Goal: Transaction & Acquisition: Book appointment/travel/reservation

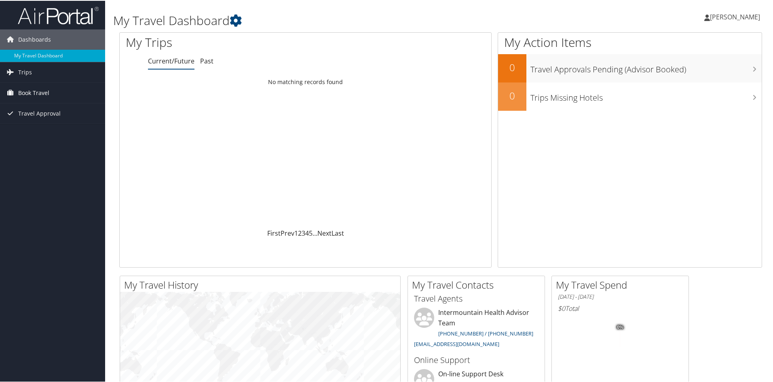
click at [45, 94] on span "Book Travel" at bounding box center [33, 92] width 31 height 20
click at [44, 108] on link "Agent Booking Request" at bounding box center [52, 108] width 105 height 12
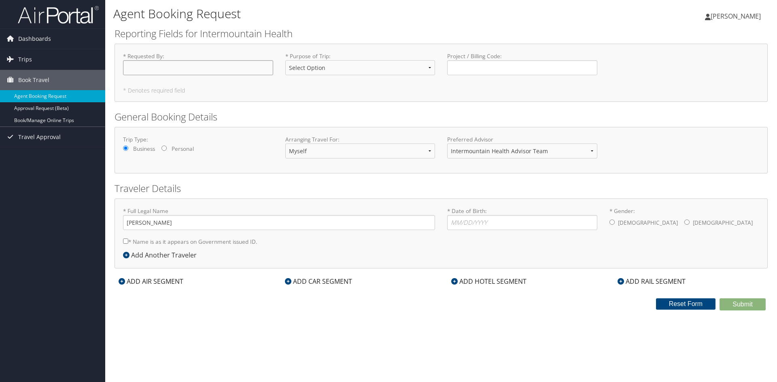
click at [196, 66] on input "* Requested By : Required" at bounding box center [198, 67] width 150 height 15
type input "[PERSON_NAME]"
click at [309, 64] on select "Select Option 3rd Party Reimbursable Business CME Conf or Education Groups Pers…" at bounding box center [360, 67] width 150 height 15
click at [412, 67] on select "Select Option 3rd Party Reimbursable Business CME Conf or Education Groups Pers…" at bounding box center [360, 67] width 150 height 15
select select "Conf or Education"
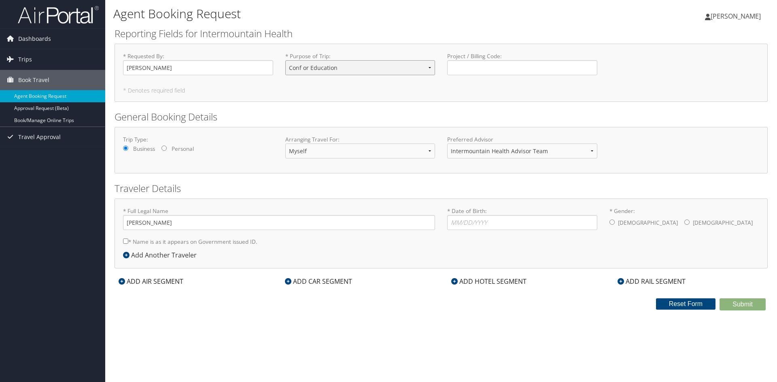
click at [285, 60] on select "Select Option 3rd Party Reimbursable Business CME Conf or Education Groups Pers…" at bounding box center [360, 67] width 150 height 15
click at [492, 68] on input "Project / Billing Code : Required" at bounding box center [522, 67] width 150 height 15
click at [487, 67] on input "Project / Billing Code : Required" at bounding box center [522, 67] width 150 height 15
paste input "44115"
type input "44115"
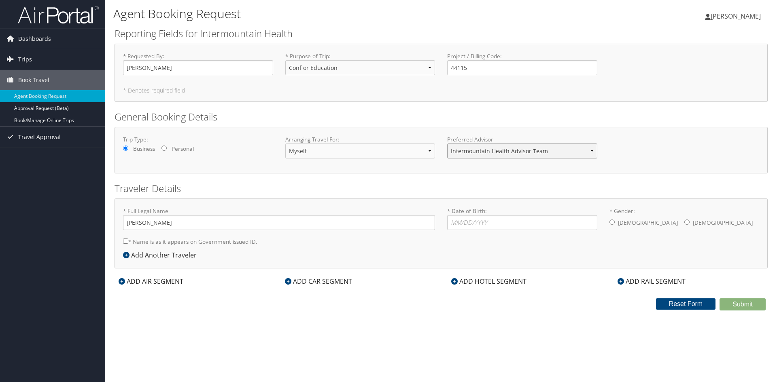
click at [576, 146] on select "Intermountain Health Advisor Team" at bounding box center [522, 151] width 150 height 15
click at [627, 153] on div "Trip Type: Business Personal Arranging Travel For: Myself Another Traveler Gues…" at bounding box center [441, 151] width 648 height 30
click at [684, 220] on input "* Gender: Male Female" at bounding box center [686, 222] width 5 height 5
radio input "true"
click at [466, 223] on input "* Date of Birth: Invalid Date" at bounding box center [522, 222] width 150 height 15
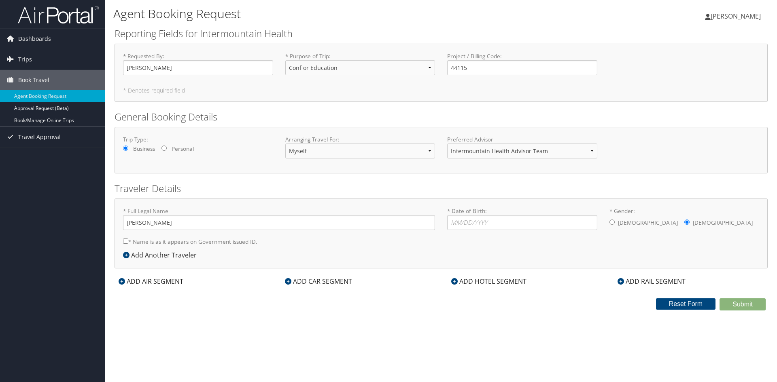
click at [126, 243] on input "* Name is as it appears on Government issued ID." at bounding box center [125, 241] width 5 height 5
checkbox input "true"
click at [493, 228] on input "* Date of Birth: Invalid Date" at bounding box center [522, 222] width 150 height 15
type input "05/27/1978"
click at [125, 257] on icon at bounding box center [126, 255] width 6 height 6
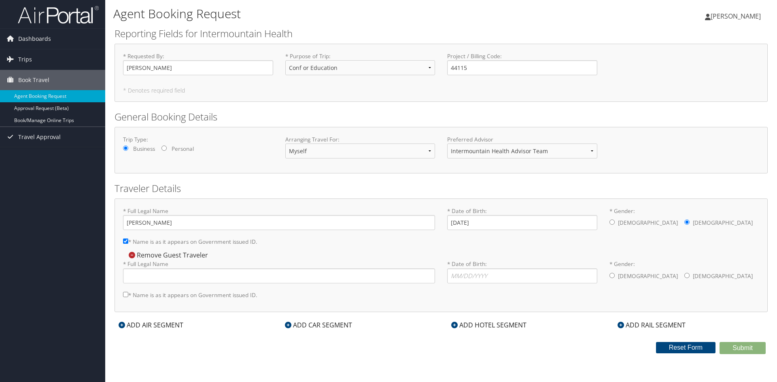
click at [122, 327] on icon at bounding box center [122, 325] width 6 height 6
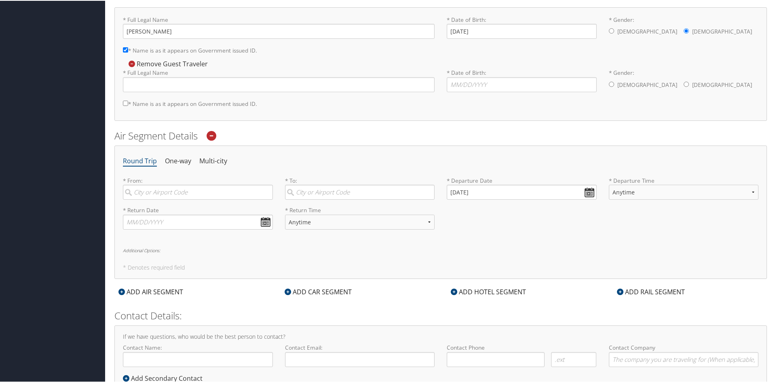
scroll to position [221, 0]
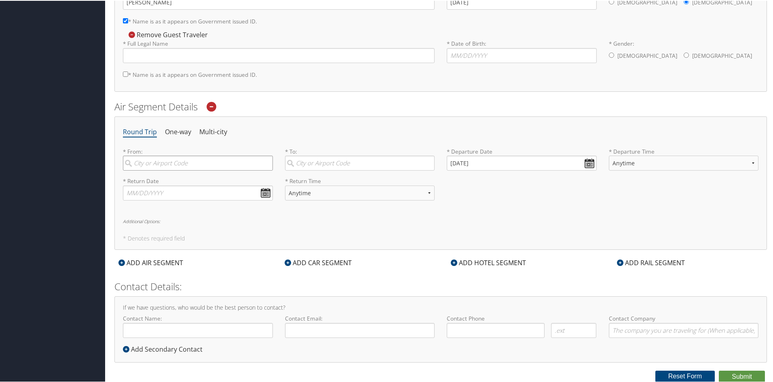
click at [172, 165] on input "search" at bounding box center [198, 162] width 150 height 15
click at [171, 176] on div "Salt Lake City (SLC Utah)" at bounding box center [198, 179] width 139 height 11
click at [171, 170] on input "slc" at bounding box center [198, 162] width 150 height 15
type input "Salt Lake City (SLC Utah)"
click at [335, 161] on input "search" at bounding box center [360, 162] width 150 height 15
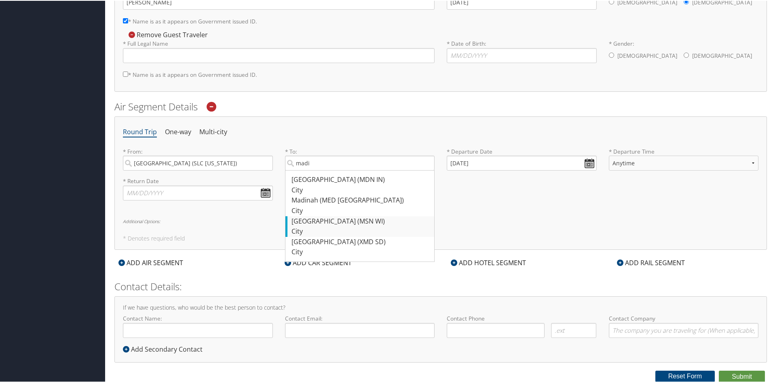
click at [342, 219] on div "Madison (MSN WI)" at bounding box center [361, 221] width 139 height 11
click at [342, 170] on input "madi" at bounding box center [360, 162] width 150 height 15
type input "Madison (MSN WI)"
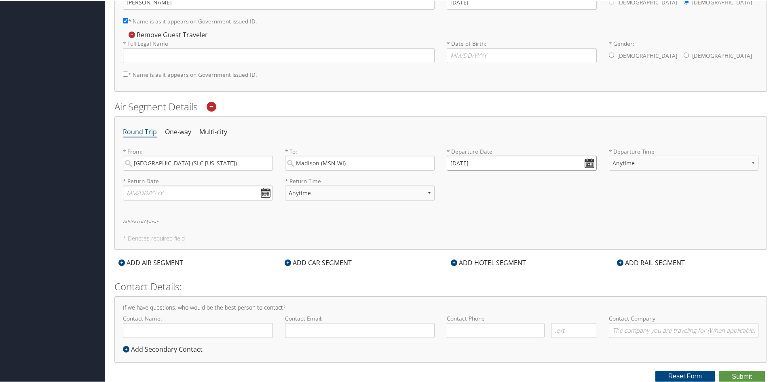
click at [587, 163] on input "10/10/2025" at bounding box center [522, 162] width 150 height 15
click at [464, 254] on td "27" at bounding box center [468, 251] width 11 height 11
type input "10/27/2025"
click at [589, 161] on input "10/27/2025" at bounding box center [522, 162] width 150 height 15
click at [468, 252] on td "27" at bounding box center [468, 251] width 11 height 11
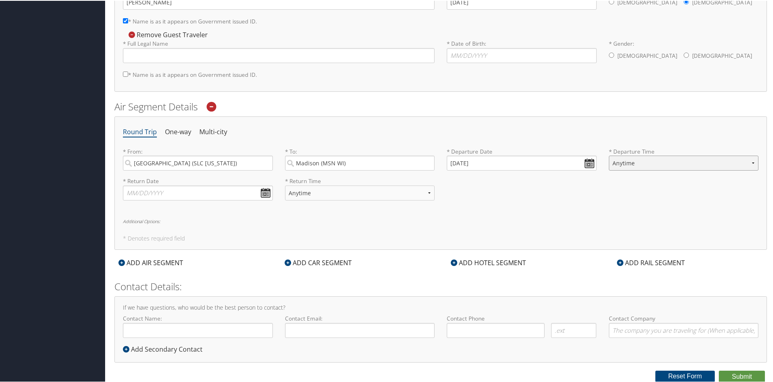
click at [752, 163] on select "Anytime Early Morning (5AM-7AM) Morning (7AM-12PM) Afternoon (12PM-5PM) Evening…" at bounding box center [684, 162] width 150 height 15
select select "12PM-5PM"
click at [609, 155] on select "Anytime Early Morning (5AM-7AM) Morning (7AM-12PM) Afternoon (12PM-5PM) Evening…" at bounding box center [684, 162] width 150 height 15
click at [679, 163] on select "Anytime Early Morning (5AM-7AM) Morning (7AM-12PM) Afternoon (12PM-5PM) Evening…" at bounding box center [684, 162] width 150 height 15
click at [609, 155] on select "Anytime Early Morning (5AM-7AM) Morning (7AM-12PM) Afternoon (12PM-5PM) Evening…" at bounding box center [684, 162] width 150 height 15
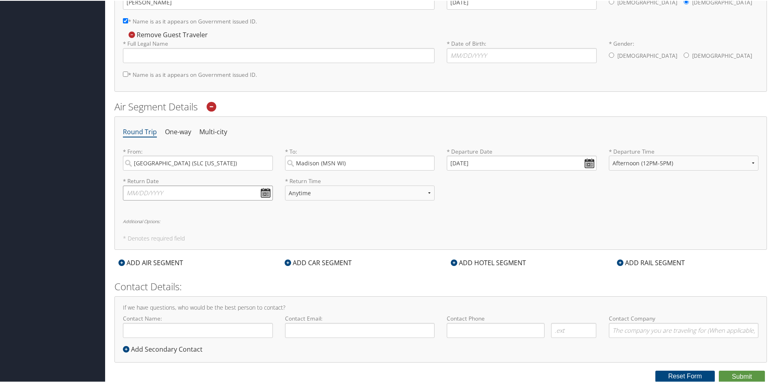
click at [266, 193] on input "text" at bounding box center [198, 192] width 150 height 15
click at [205, 284] on td "1" at bounding box center [204, 281] width 11 height 11
type input "11/01/2025"
click at [264, 192] on input "11/01/2025" at bounding box center [198, 192] width 150 height 15
click at [320, 224] on div "Round Trip One-way Multi-city * From: Salt Lake City (SLC Utah) Required * To: …" at bounding box center [440, 182] width 653 height 133
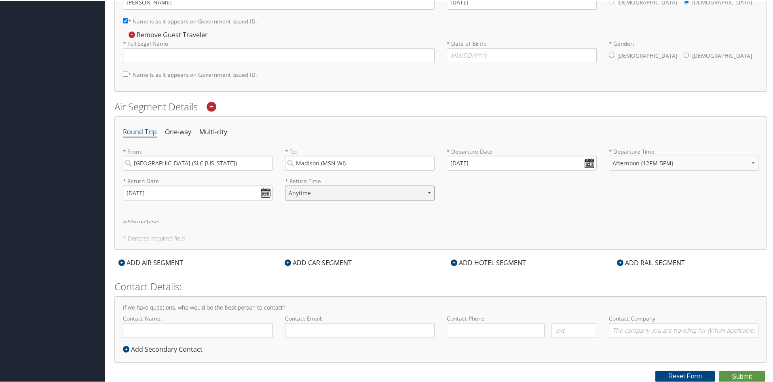
click at [430, 189] on select "Anytime Early Morning (5AM-7AM) Morning (7AM-12PM) Afternoon (12PM-5PM) Evening…" at bounding box center [360, 192] width 150 height 15
select select "5AM-7AM"
click at [285, 185] on select "Anytime Early Morning (5AM-7AM) Morning (7AM-12PM) Afternoon (12PM-5PM) Evening…" at bounding box center [360, 192] width 150 height 15
click at [342, 195] on select "Anytime Early Morning (5AM-7AM) Morning (7AM-12PM) Afternoon (12PM-5PM) Evening…" at bounding box center [360, 192] width 150 height 15
click at [492, 205] on div "* Return Date 11/01/2025 Dates must be valid * Return Time Anytime Early Mornin…" at bounding box center [441, 191] width 648 height 30
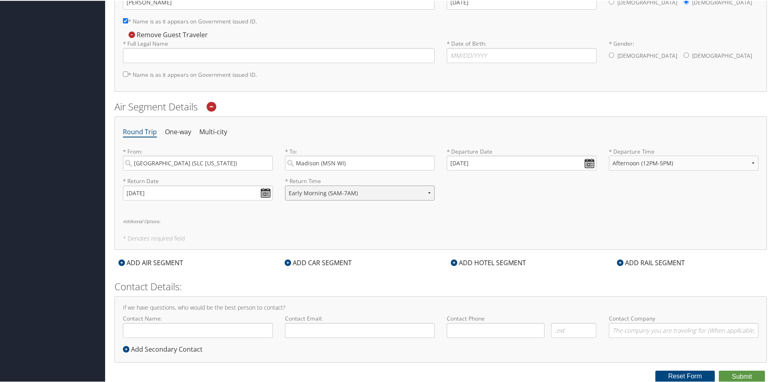
click at [333, 193] on select "Anytime Early Morning (5AM-7AM) Morning (7AM-12PM) Afternoon (12PM-5PM) Evening…" at bounding box center [360, 192] width 150 height 15
click at [330, 195] on select "Anytime Early Morning (5AM-7AM) Morning (7AM-12PM) Afternoon (12PM-5PM) Evening…" at bounding box center [360, 192] width 150 height 15
click at [357, 193] on select "Anytime Early Morning (5AM-7AM) Morning (7AM-12PM) Afternoon (12PM-5PM) Evening…" at bounding box center [360, 192] width 150 height 15
click at [386, 224] on div "Round Trip One-way Multi-city * From: Salt Lake City (SLC Utah) Required * To: …" at bounding box center [440, 182] width 653 height 133
click at [285, 263] on icon at bounding box center [288, 262] width 6 height 6
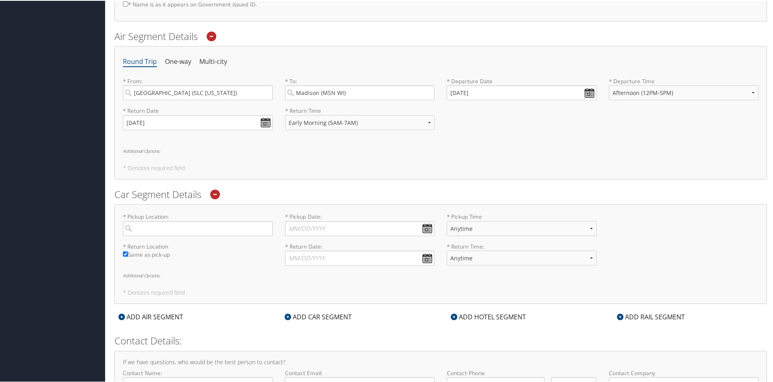
scroll to position [302, 0]
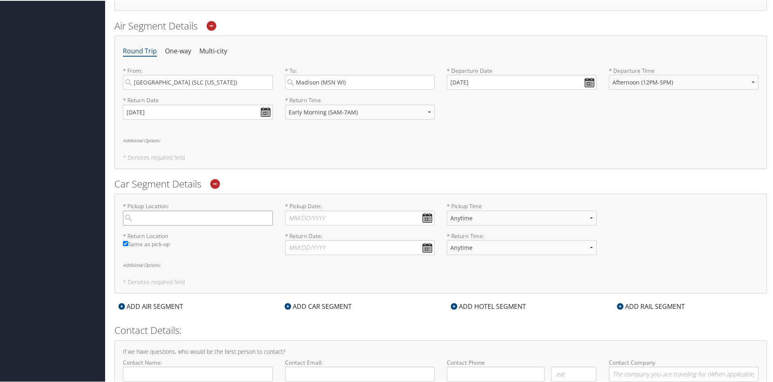
click at [202, 218] on input "search" at bounding box center [198, 217] width 150 height 15
click at [180, 254] on div "Madison (MSN WI)" at bounding box center [198, 255] width 139 height 11
click at [180, 225] on input "madison" at bounding box center [198, 217] width 150 height 15
type input "Madison"
click at [425, 216] on input "* Pickup Date: Dates must be valid" at bounding box center [360, 217] width 150 height 15
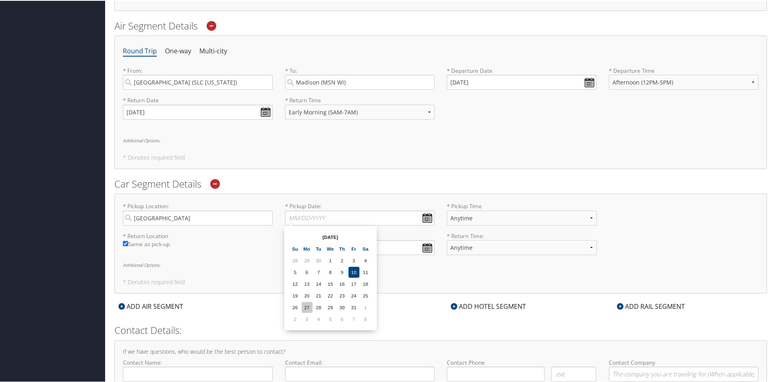
click at [308, 307] on td "27" at bounding box center [307, 306] width 11 height 11
type input "10/27/2025"
click at [492, 218] on select "Anytime 12:00 AM 1:00 AM 2:00 AM 3:00 AM 4:00 AM 5:00 AM 6:00 AM 7:00 AM 8:00 A…" at bounding box center [522, 217] width 150 height 15
click at [680, 217] on div "* Pickup Location: Madison Required * Pickup Date: 10/27/2025 Dates must be val…" at bounding box center [441, 216] width 648 height 30
click at [425, 244] on input "* Return Date: Dates must be valid" at bounding box center [360, 246] width 150 height 15
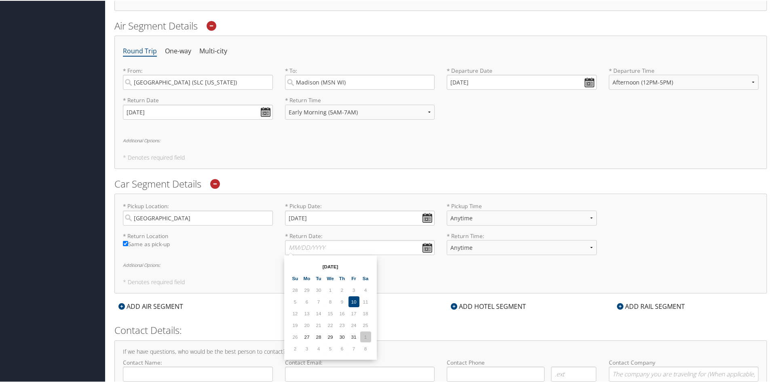
click at [365, 337] on td "1" at bounding box center [365, 336] width 11 height 11
type input "11/01/2025"
click at [536, 249] on select "Anytime 12:00 AM 1:00 AM 2:00 AM 3:00 AM 4:00 AM 5:00 AM 6:00 AM 7:00 AM 8:00 A…" at bounding box center [522, 246] width 150 height 15
click at [648, 256] on div "* Return Location Required Same as pick-up * Return Date: 11/01/2025 Dates must…" at bounding box center [441, 246] width 648 height 30
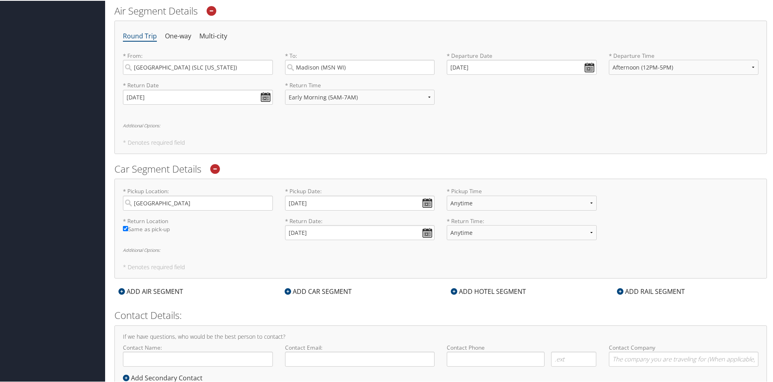
scroll to position [305, 0]
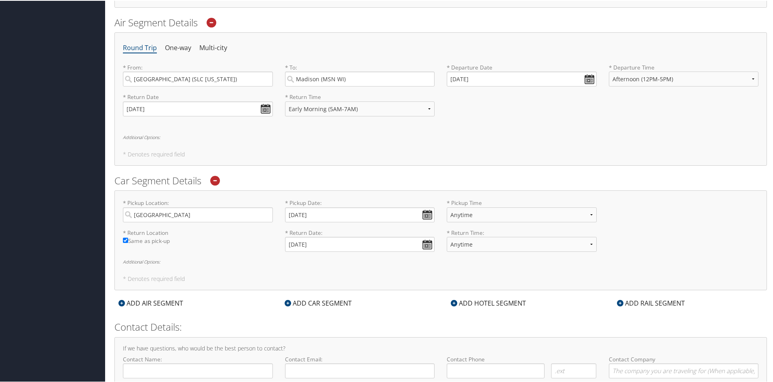
click at [150, 136] on h6 "Additional Options:" at bounding box center [441, 136] width 636 height 4
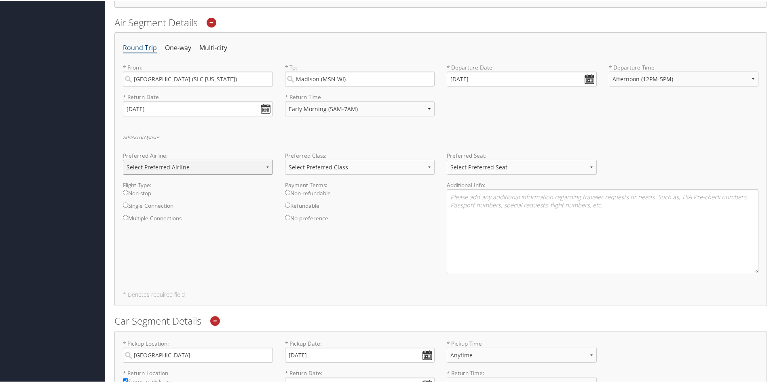
click at [166, 169] on select "Select Preferred Airline Delta United Airlines American Airlines Southwest Airl…" at bounding box center [198, 166] width 150 height 15
click at [290, 240] on div "Flight Type: Non-stop Single Connection Multiple Connections Payment Terms: Non…" at bounding box center [441, 229] width 648 height 99
click at [148, 191] on label "Non-stop" at bounding box center [198, 195] width 150 height 13
click at [128, 191] on input "Non-stop" at bounding box center [125, 191] width 5 height 5
radio input "true"
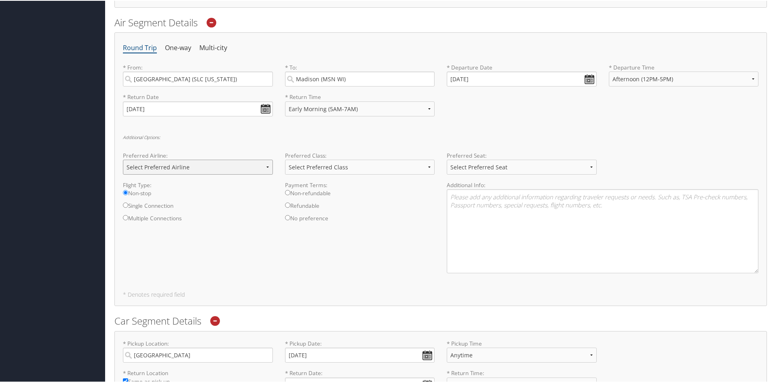
click at [211, 168] on select "Select Preferred Airline Delta United Airlines American Airlines Southwest Airl…" at bounding box center [198, 166] width 150 height 15
select select "Delta(DL)"
click at [123, 159] on select "Select Preferred Airline Delta United Airlines American Airlines Southwest Airl…" at bounding box center [198, 166] width 150 height 15
click at [335, 165] on select "Select Preferred Class Economy Economy Plus Business First Class" at bounding box center [360, 166] width 150 height 15
click at [246, 212] on label "Single Connection" at bounding box center [198, 207] width 150 height 13
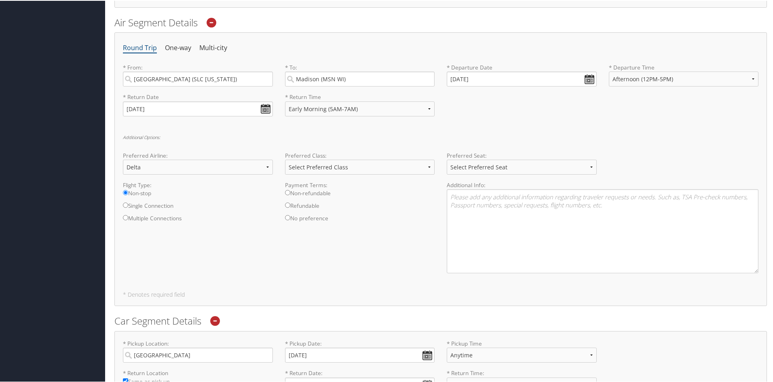
click at [128, 207] on input "Single Connection" at bounding box center [125, 204] width 5 height 5
radio input "true"
click at [475, 165] on select "Select Preferred Seat Aisle Window Middle" at bounding box center [522, 166] width 150 height 15
click at [143, 192] on label "Non-stop" at bounding box center [198, 195] width 150 height 13
click at [128, 192] on input "Non-stop" at bounding box center [125, 191] width 5 height 5
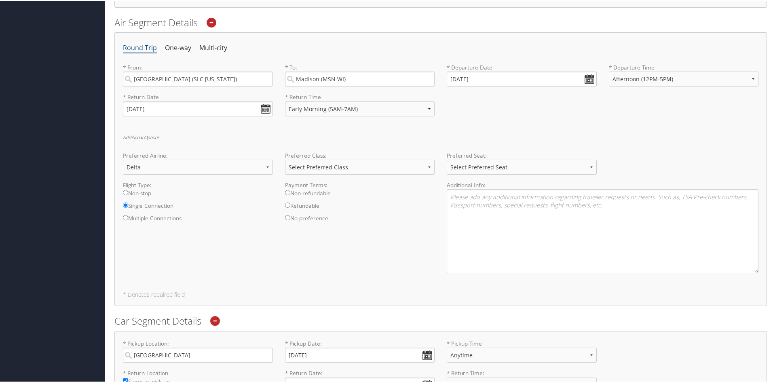
radio input "true"
click at [153, 206] on label "Single Connection" at bounding box center [198, 207] width 150 height 13
click at [128, 206] on input "Single Connection" at bounding box center [125, 204] width 5 height 5
radio input "true"
click at [149, 192] on label "Non-stop" at bounding box center [198, 195] width 150 height 13
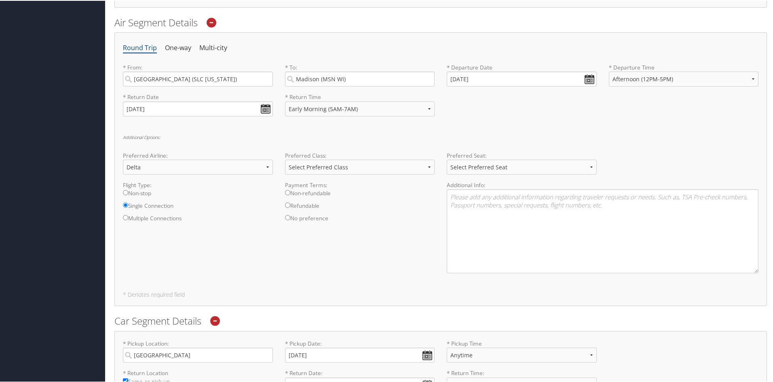
click at [128, 192] on input "Non-stop" at bounding box center [125, 191] width 5 height 5
radio input "true"
click at [508, 162] on select "Select Preferred Seat Aisle Window Middle" at bounding box center [522, 166] width 150 height 15
click at [447, 159] on select "Select Preferred Seat Aisle Window Middle" at bounding box center [522, 166] width 150 height 15
click at [477, 168] on select "Select Preferred Seat Aisle Window Middle" at bounding box center [522, 166] width 150 height 15
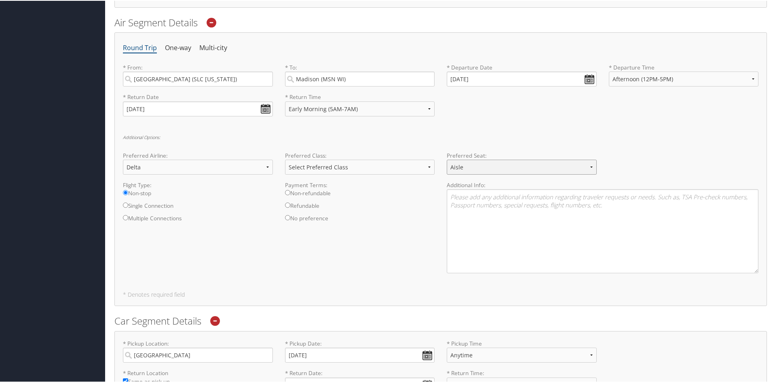
select select "Window"
click at [447, 159] on select "Select Preferred Seat Aisle Window Middle" at bounding box center [522, 166] width 150 height 15
click at [358, 210] on label "Refundable" at bounding box center [360, 207] width 150 height 13
click at [290, 207] on input "Refundable" at bounding box center [287, 204] width 5 height 5
radio input "true"
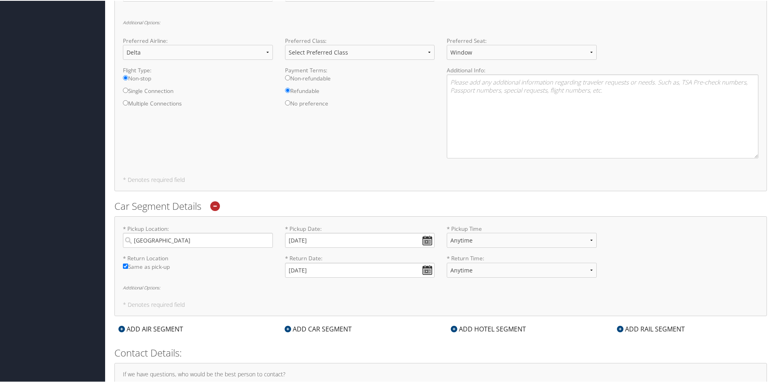
scroll to position [487, 0]
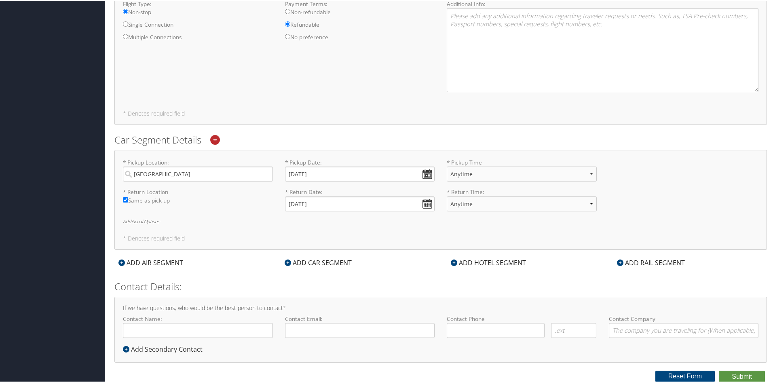
click at [453, 263] on icon at bounding box center [454, 262] width 6 height 6
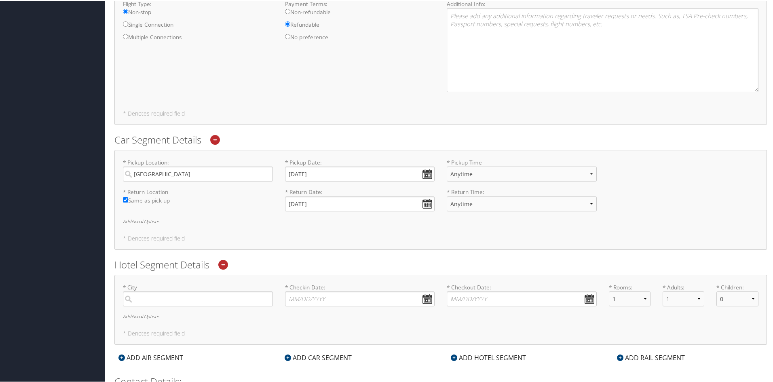
scroll to position [582, 0]
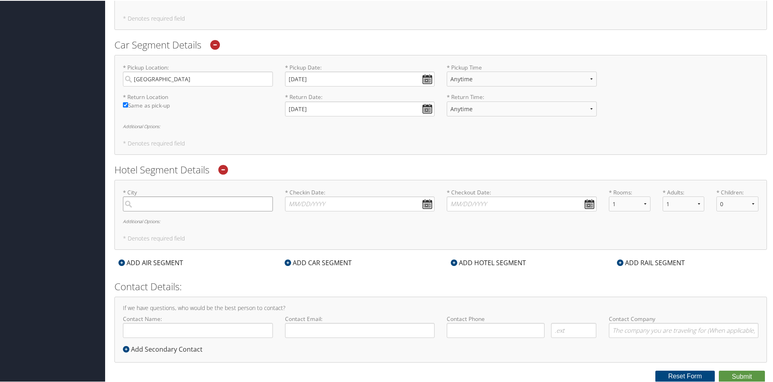
click at [161, 205] on input "search" at bounding box center [198, 203] width 150 height 15
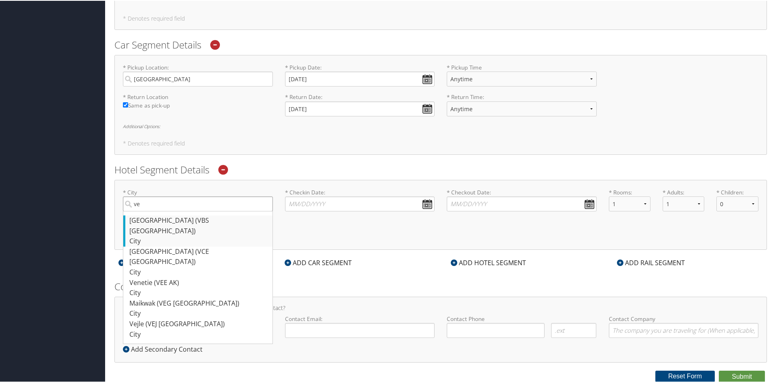
type input "v"
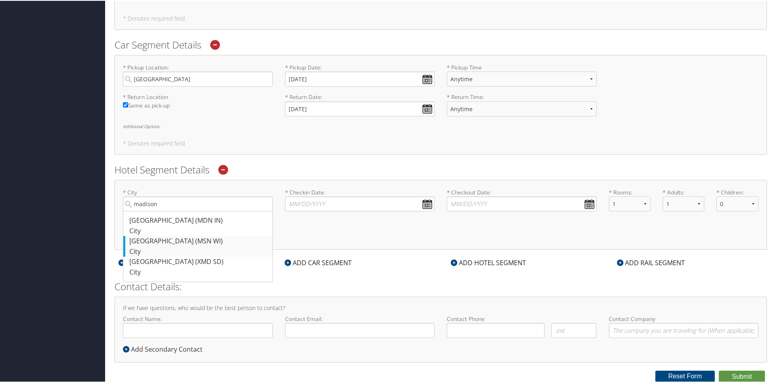
click at [178, 243] on div "Madison (MSN WI)" at bounding box center [198, 240] width 139 height 11
click at [178, 211] on input "madison" at bounding box center [198, 203] width 150 height 15
type input "Madison"
click at [432, 201] on input "* Checkin Date: Dates must be valid" at bounding box center [360, 203] width 150 height 15
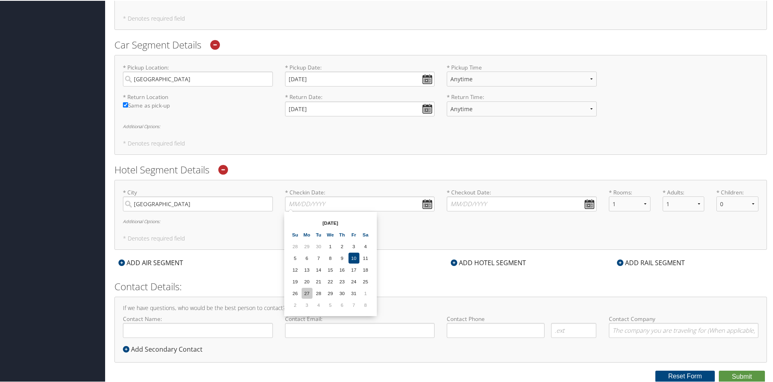
click at [307, 293] on td "27" at bounding box center [307, 292] width 11 height 11
type input "10/27/2025"
click at [583, 205] on input "* Checkout Date: Dates must be valid" at bounding box center [522, 203] width 150 height 15
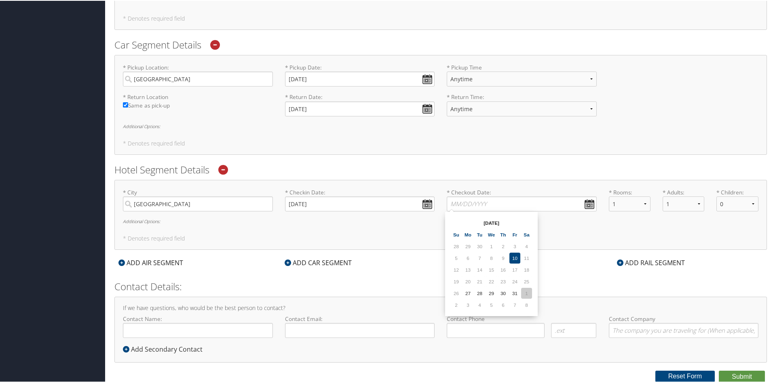
click at [530, 291] on td "1" at bounding box center [526, 292] width 11 height 11
type input "11/01/2025"
click at [645, 203] on select "1 2 3 4 5" at bounding box center [630, 203] width 42 height 15
click at [687, 229] on div "* City Madison Required * Checkin Date: 10/27/2025 Dates must be valid * Checko…" at bounding box center [440, 214] width 653 height 70
click at [752, 203] on select "0 1 2 3 4 5" at bounding box center [738, 203] width 42 height 15
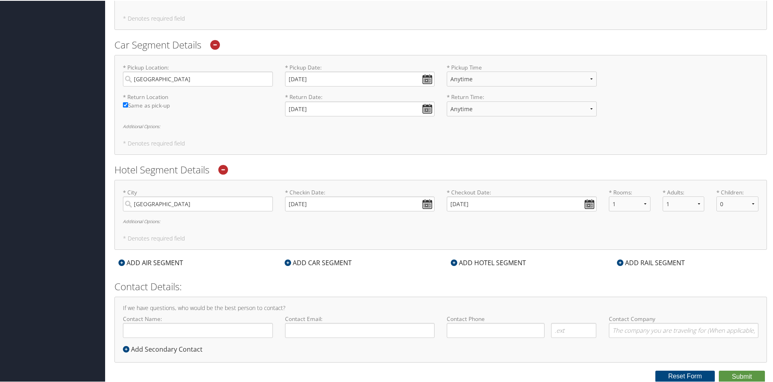
drag, startPoint x: 674, startPoint y: 229, endPoint x: 668, endPoint y: 232, distance: 6.7
click at [674, 229] on div "* City Madison Required * Checkin Date: 10/27/2025 Dates must be valid * Checko…" at bounding box center [440, 214] width 653 height 70
click at [165, 328] on input "Contact Name:" at bounding box center [198, 329] width 150 height 15
type input "[PERSON_NAME]"
click at [319, 330] on input "Contact Email:" at bounding box center [360, 329] width 150 height 15
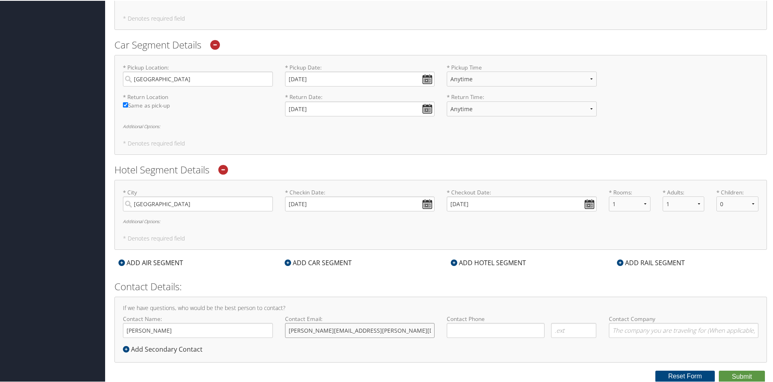
type input "neelima.nadimpalli@imail.org"
click at [470, 329] on input "( ) -" at bounding box center [496, 329] width 98 height 15
type input "(801) 599-2507"
click at [644, 328] on input "Contact Company" at bounding box center [684, 329] width 150 height 15
type input "Intermountain Health"
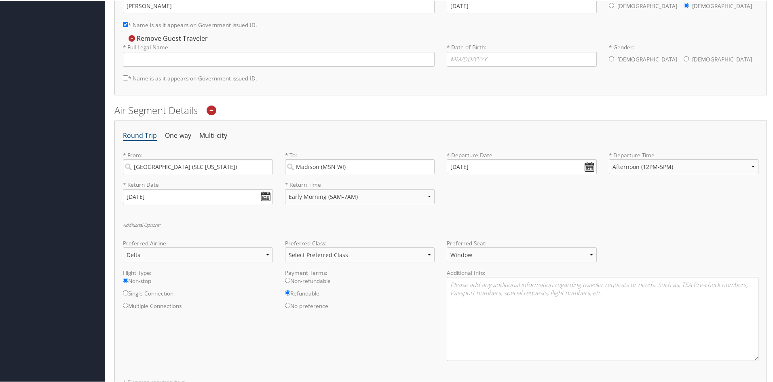
scroll to position [137, 0]
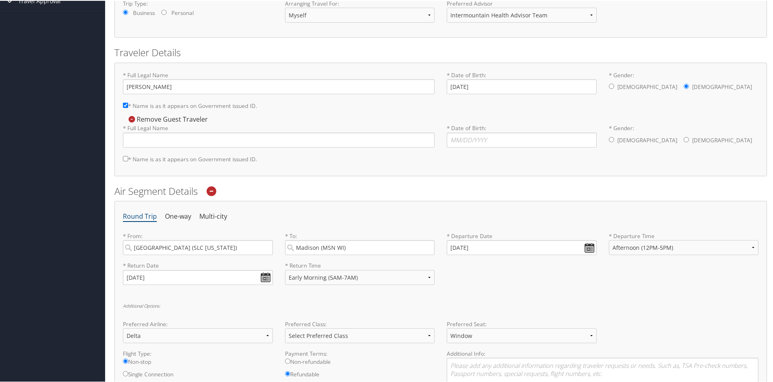
click at [133, 119] on icon at bounding box center [132, 118] width 6 height 6
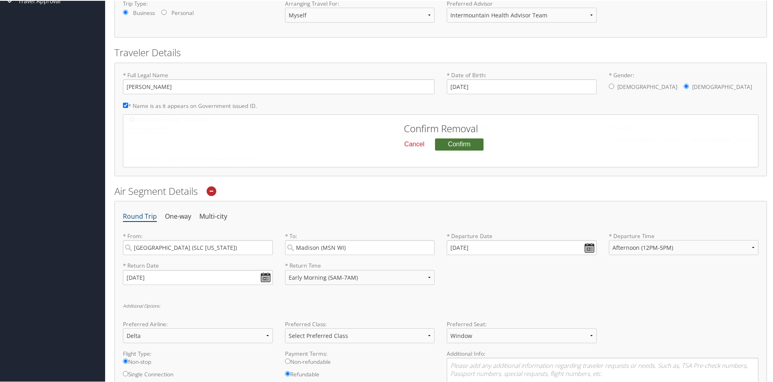
click at [462, 147] on button "Confirm" at bounding box center [459, 144] width 49 height 12
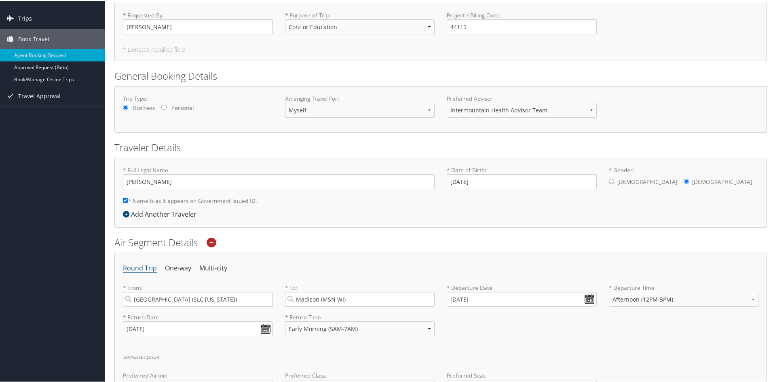
scroll to position [0, 0]
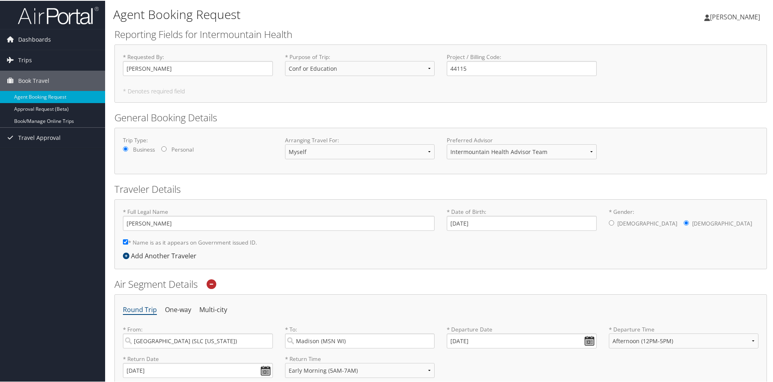
click at [739, 13] on span "[PERSON_NAME]" at bounding box center [735, 16] width 50 height 9
click at [682, 71] on link "View Travel Profile" at bounding box center [714, 72] width 90 height 14
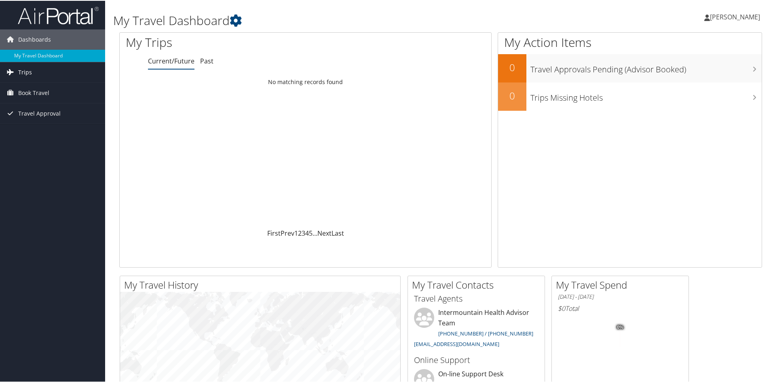
click at [31, 71] on link "Trips" at bounding box center [52, 71] width 105 height 20
click at [45, 87] on link "Current/Future Trips" at bounding box center [52, 88] width 105 height 12
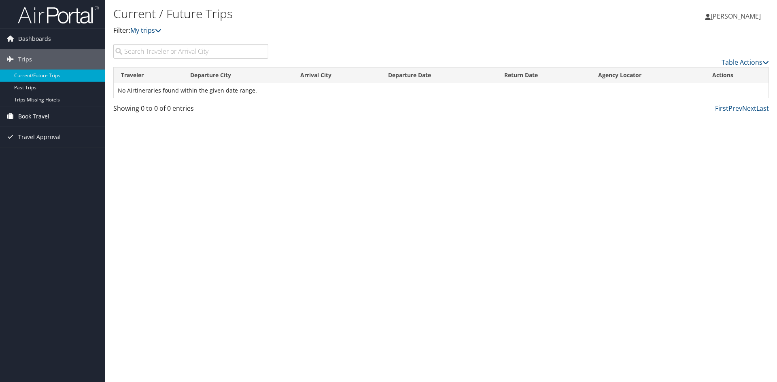
click at [39, 113] on span "Book Travel" at bounding box center [33, 116] width 31 height 20
click at [34, 142] on link "Approval Request (Beta)" at bounding box center [52, 145] width 105 height 12
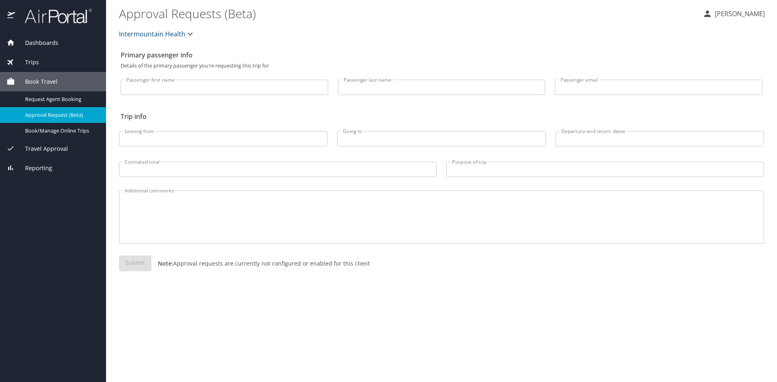
click at [190, 84] on input "Passenger first name" at bounding box center [225, 87] width 208 height 15
type input "[PERSON_NAME]"
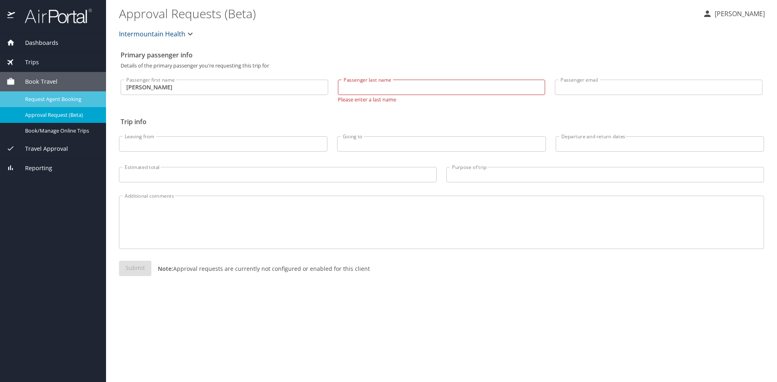
click at [76, 101] on span "Request Agent Booking" at bounding box center [60, 99] width 71 height 8
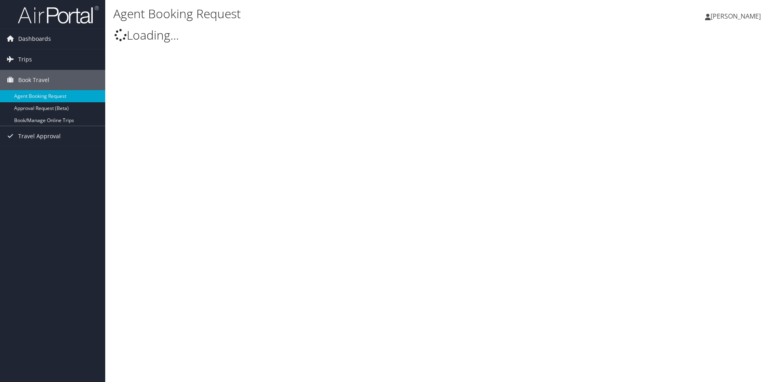
select select "[EMAIL_ADDRESS][DOMAIN_NAME]"
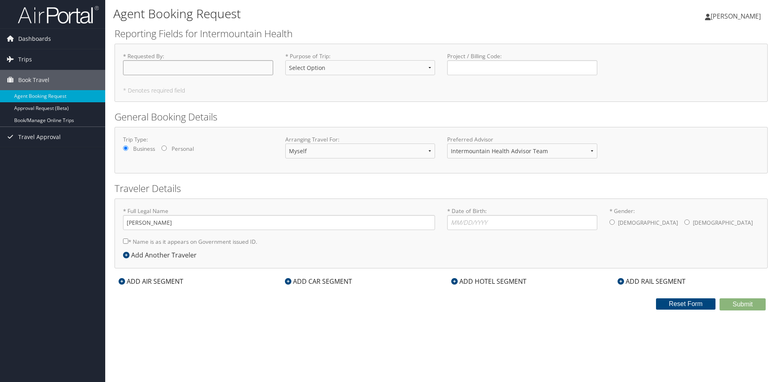
click at [178, 68] on input "* Requested By : Required" at bounding box center [198, 67] width 150 height 15
type input "[PERSON_NAME]"
click at [312, 70] on select "Select Option 3rd Party Reimbursable Business CME Conf or Education Groups Pers…" at bounding box center [360, 67] width 150 height 15
select select "Conf or Education"
click at [285, 60] on select "Select Option 3rd Party Reimbursable Business CME Conf or Education Groups Pers…" at bounding box center [360, 67] width 150 height 15
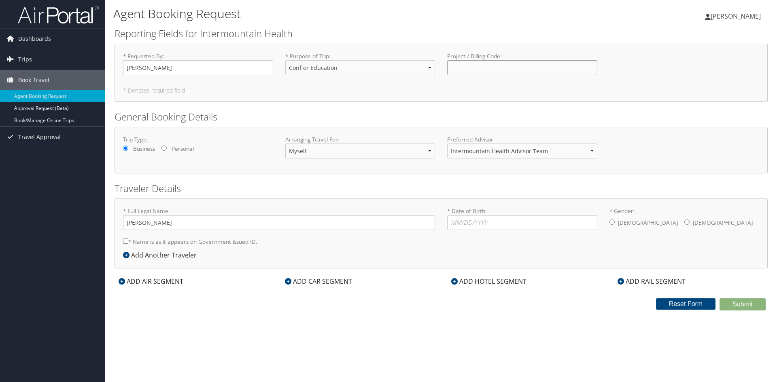
click at [498, 69] on input "Project / Billing Code : Required" at bounding box center [522, 67] width 150 height 15
click at [478, 70] on input "Project / Billing Code : Required" at bounding box center [522, 67] width 150 height 15
paste input "44115"
type input "44115"
click at [684, 223] on input "* Gender: Male Female" at bounding box center [686, 222] width 5 height 5
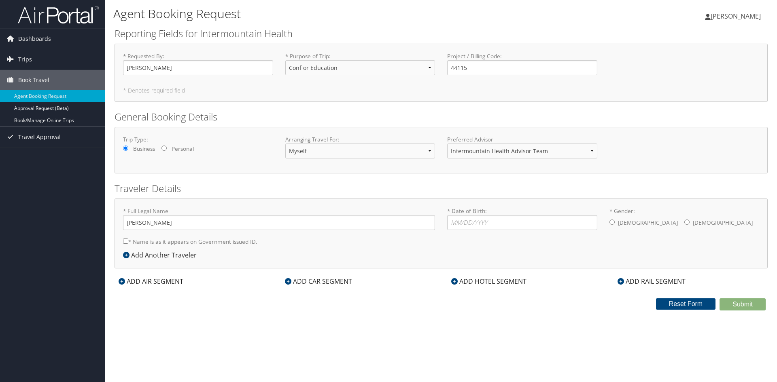
radio input "true"
click at [526, 224] on input "* Date of Birth: Invalid Date" at bounding box center [522, 222] width 150 height 15
type input "05/27/1978"
click at [122, 282] on icon at bounding box center [122, 281] width 6 height 6
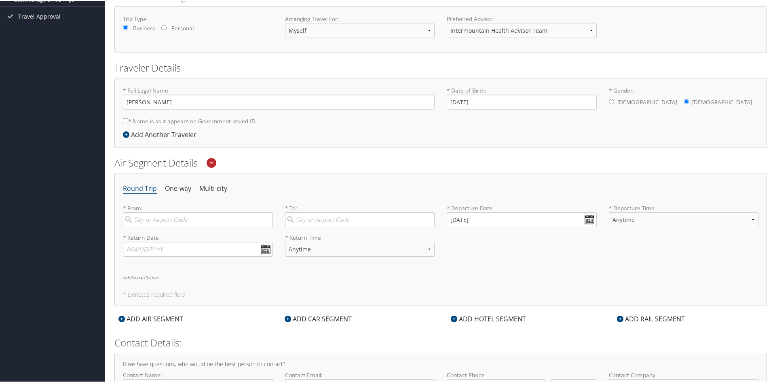
scroll to position [178, 0]
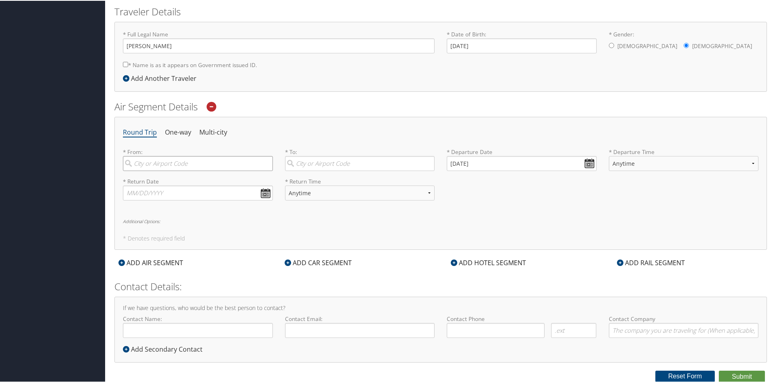
click at [172, 165] on input "search" at bounding box center [198, 162] width 150 height 15
click at [174, 179] on div "Salt Lake City (SLC Utah)" at bounding box center [198, 179] width 139 height 11
click at [174, 170] on input "salt lake city" at bounding box center [198, 162] width 150 height 15
type input "Salt Lake City (SLC Utah)"
click at [326, 161] on input "search" at bounding box center [360, 162] width 150 height 15
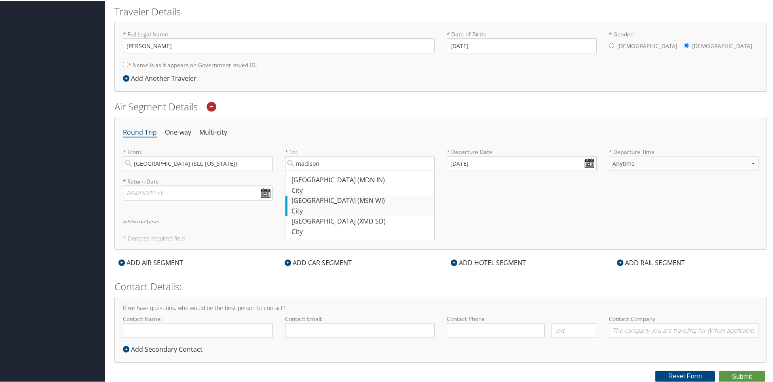
click at [316, 199] on div "Madison (MSN WI)" at bounding box center [361, 200] width 139 height 11
click at [316, 170] on input "madison" at bounding box center [360, 162] width 150 height 15
type input "Madison (MSN WI)"
click at [587, 161] on input "10/10/2025" at bounding box center [522, 162] width 150 height 15
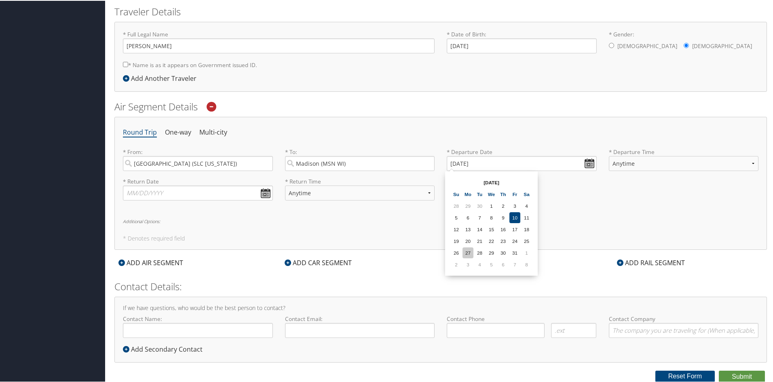
click at [470, 252] on td "27" at bounding box center [468, 252] width 11 height 11
type input "10/27/2025"
click at [653, 163] on select "Anytime Early Morning (5AM-7AM) Morning (7AM-12PM) Afternoon (12PM-5PM) Evening…" at bounding box center [684, 162] width 150 height 15
select select "12PM-5PM"
click at [609, 155] on select "Anytime Early Morning (5AM-7AM) Morning (7AM-12PM) Afternoon (12PM-5PM) Evening…" at bounding box center [684, 162] width 150 height 15
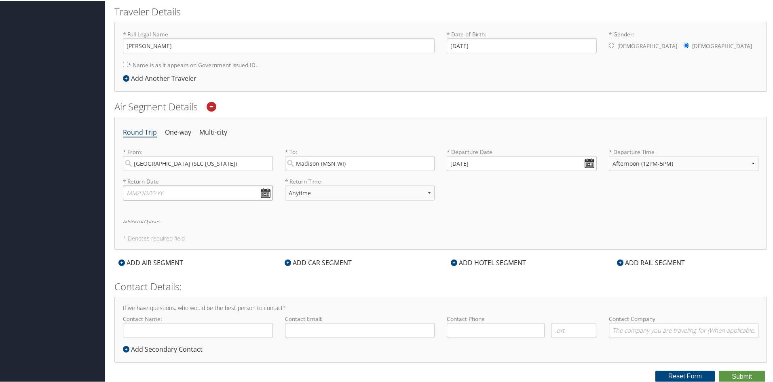
click at [262, 193] on input "text" at bounding box center [198, 192] width 150 height 15
click at [203, 283] on td "1" at bounding box center [204, 281] width 11 height 11
type input "11/01/2025"
click at [424, 192] on select "Anytime Early Morning (5AM-7AM) Morning (7AM-12PM) Afternoon (12PM-5PM) Evening…" at bounding box center [360, 192] width 150 height 15
select select "5AM-7AM"
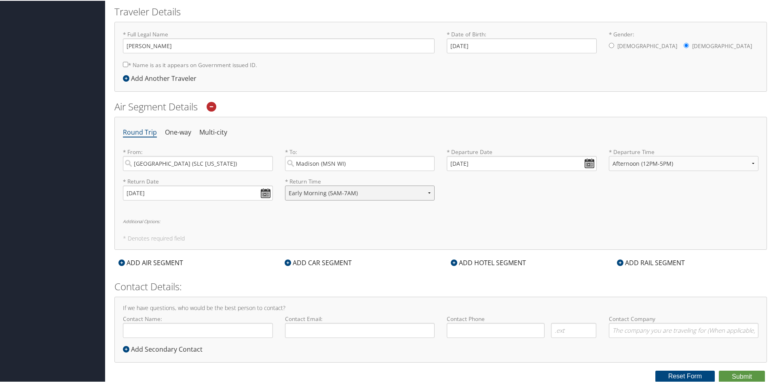
click at [285, 185] on select "Anytime Early Morning (5AM-7AM) Morning (7AM-12PM) Afternoon (12PM-5PM) Evening…" at bounding box center [360, 192] width 150 height 15
click at [275, 229] on div "Round Trip One-way Multi-city * From: Salt Lake City (SLC Utah) Required * To: …" at bounding box center [440, 182] width 653 height 133
click at [307, 261] on div "ADD CAR SEGMENT" at bounding box center [318, 262] width 75 height 10
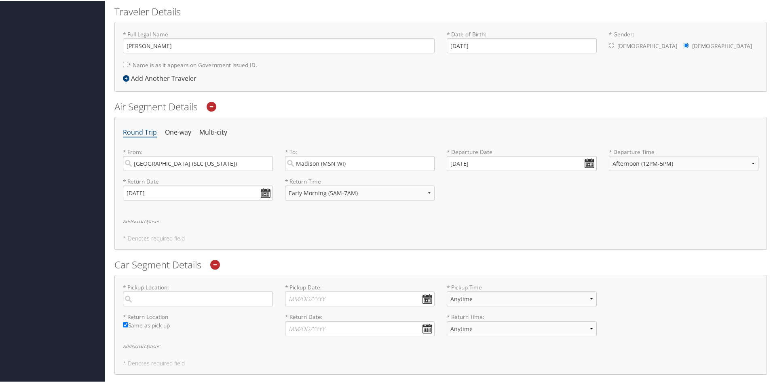
scroll to position [299, 0]
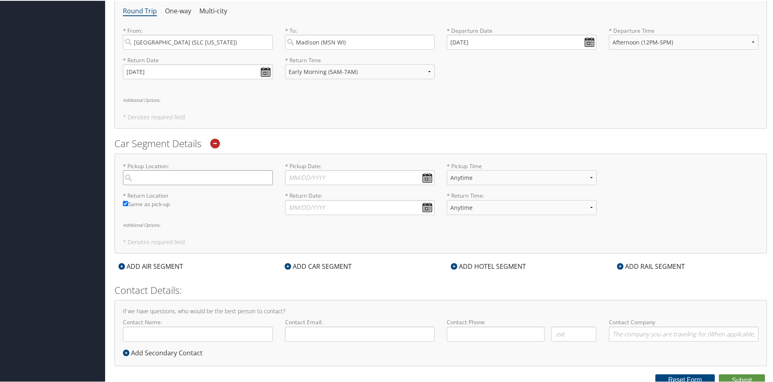
click at [177, 180] on input "search" at bounding box center [198, 177] width 150 height 15
type input "n"
click at [165, 217] on div "Madison (MSN WI)" at bounding box center [198, 214] width 139 height 11
click at [165, 184] on input "madison" at bounding box center [198, 177] width 150 height 15
type input "Madison"
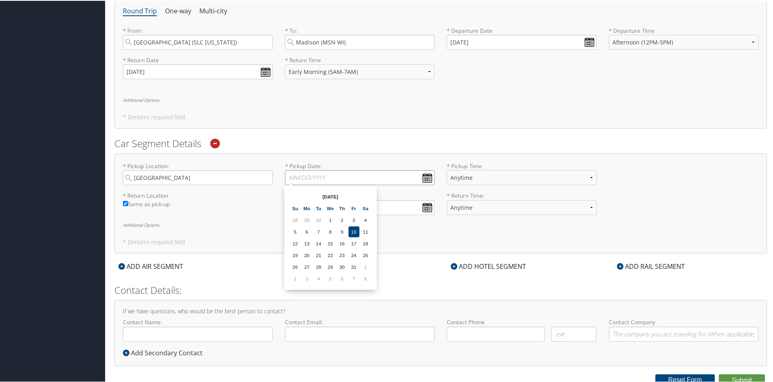
click at [425, 174] on input "* Pickup Date: Dates must be valid" at bounding box center [360, 177] width 150 height 15
click at [307, 266] on td "27" at bounding box center [307, 266] width 11 height 11
type input "10/27/2025"
click at [426, 210] on input "* Return Date: Dates must be valid" at bounding box center [360, 206] width 150 height 15
click at [365, 295] on td "1" at bounding box center [365, 296] width 11 height 11
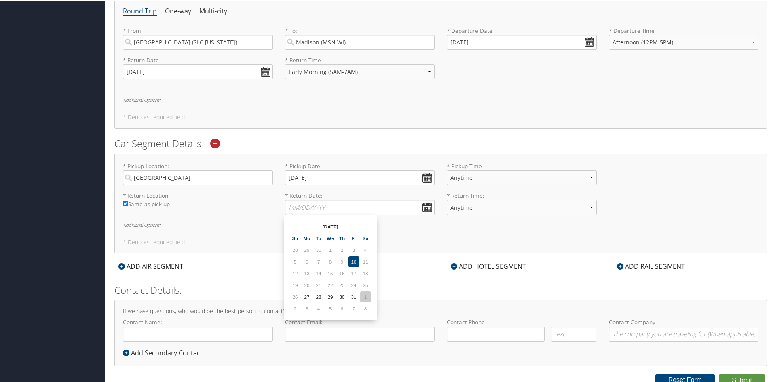
type input "11/01/2025"
click at [207, 220] on div "* Return Location Required Same as pick-up * Return Date: 11/01/2025 Dates must…" at bounding box center [441, 206] width 648 height 30
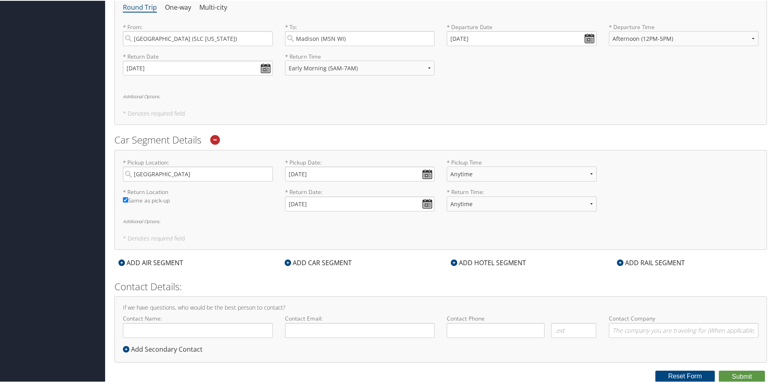
click at [501, 264] on div "ADD HOTEL SEGMENT" at bounding box center [488, 262] width 83 height 10
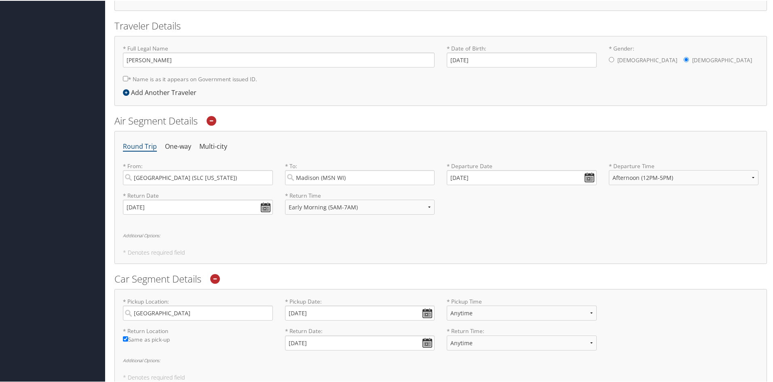
scroll to position [114, 0]
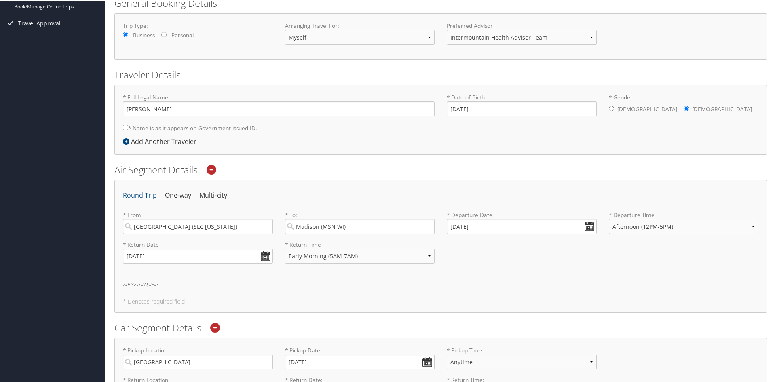
click at [159, 284] on h6 "Additional Options:" at bounding box center [441, 284] width 636 height 4
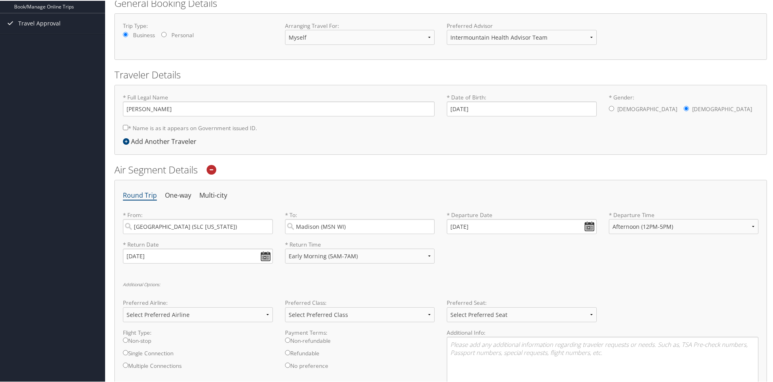
scroll to position [236, 0]
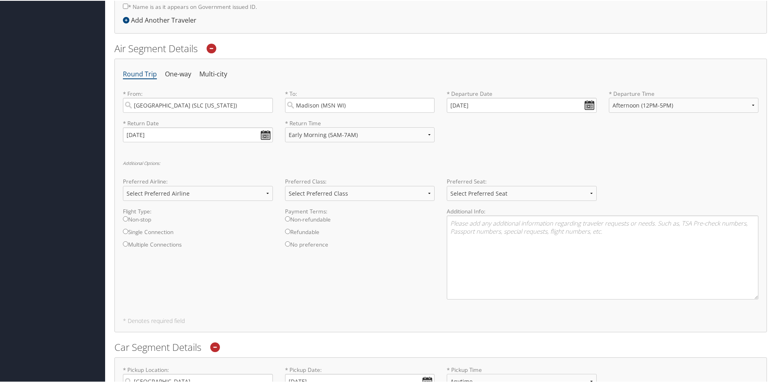
click at [145, 218] on label "Non-stop" at bounding box center [198, 221] width 150 height 13
click at [128, 218] on input "Non-stop" at bounding box center [125, 218] width 5 height 5
radio input "true"
click at [194, 192] on select "Select Preferred Airline Delta United Airlines American Airlines Southwest Airl…" at bounding box center [198, 192] width 150 height 15
select select "Delta(DL)"
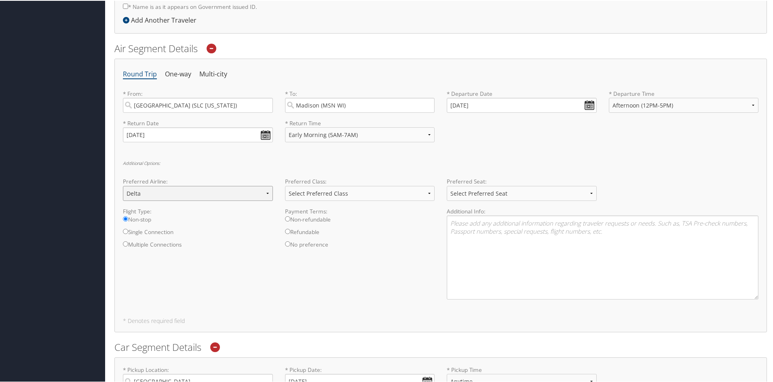
click at [123, 185] on select "Select Preferred Airline Delta United Airlines American Airlines Southwest Airl…" at bounding box center [198, 192] width 150 height 15
click at [306, 228] on label "Refundable" at bounding box center [360, 233] width 150 height 13
click at [290, 228] on input "Refundable" at bounding box center [287, 230] width 5 height 5
radio input "true"
click at [513, 194] on select "Select Preferred Seat Aisle Window Middle" at bounding box center [522, 192] width 150 height 15
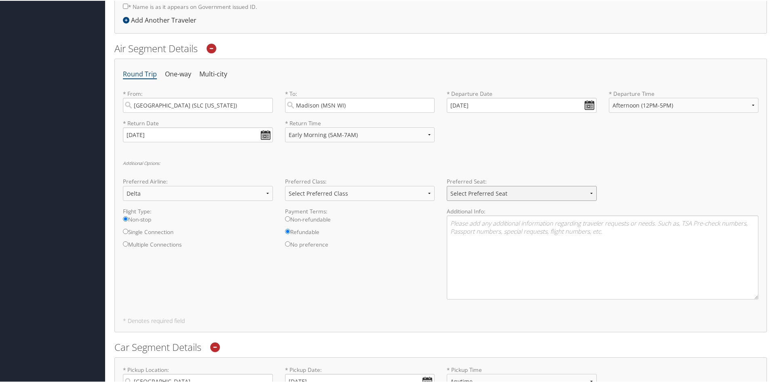
select select "Window"
click at [447, 185] on select "Select Preferred Seat Aisle Window Middle" at bounding box center [522, 192] width 150 height 15
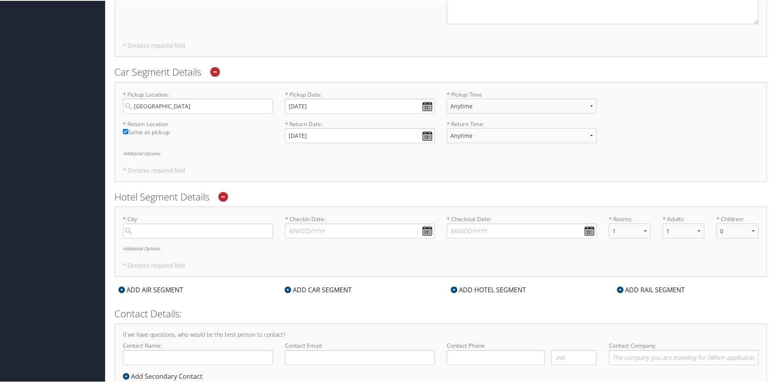
scroll to position [538, 0]
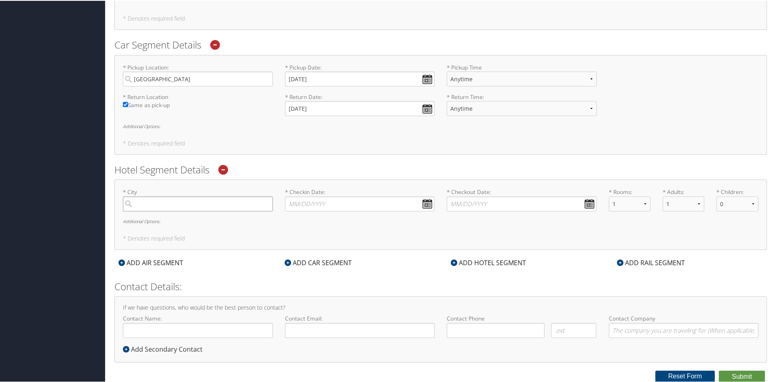
click at [151, 197] on input "search" at bounding box center [198, 203] width 150 height 15
click at [159, 241] on div "Madison (MSN WI)" at bounding box center [198, 240] width 139 height 11
click at [159, 211] on input "madison" at bounding box center [198, 203] width 150 height 15
type input "Madison"
click at [426, 205] on input "* Checkin Date: Dates must be valid" at bounding box center [360, 203] width 150 height 15
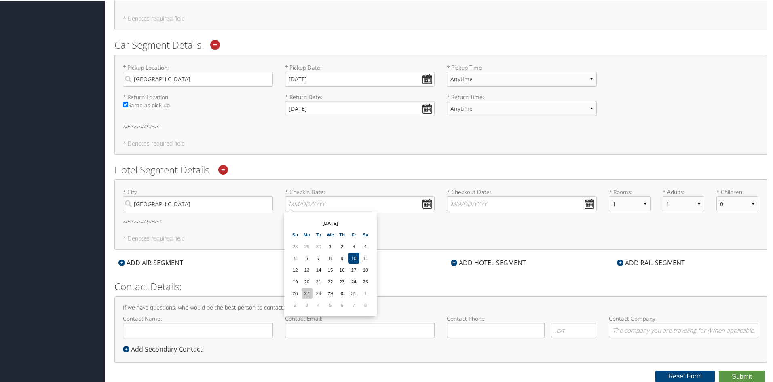
click at [305, 291] on td "27" at bounding box center [307, 292] width 11 height 11
type input "10/27/2025"
click at [584, 205] on input "* Checkout Date: Dates must be valid" at bounding box center [522, 203] width 150 height 15
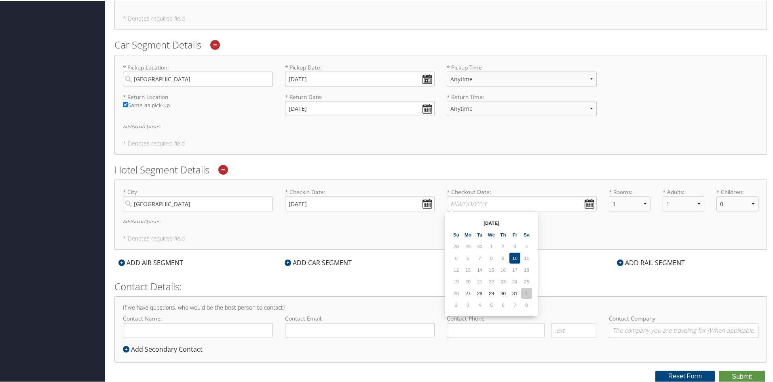
click at [528, 293] on td "1" at bounding box center [526, 292] width 11 height 11
type input "11/01/2025"
click at [155, 331] on input "Contact Name:" at bounding box center [198, 329] width 150 height 15
type input "[PERSON_NAME]"
click at [298, 325] on input "Contact Email:" at bounding box center [360, 329] width 150 height 15
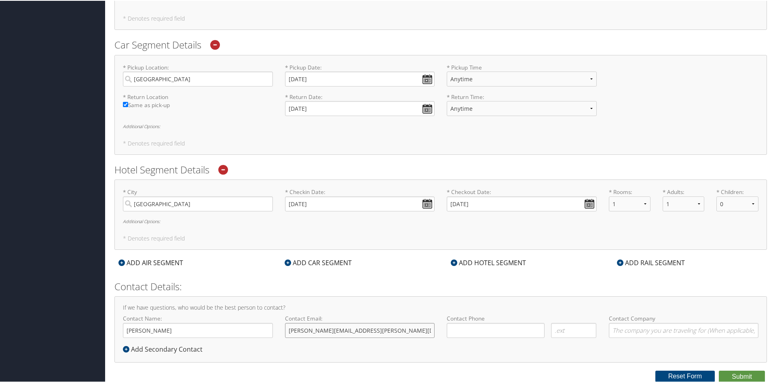
type input "neelima.nadimpalli@imail.org"
click at [450, 326] on input "( ) -" at bounding box center [496, 329] width 98 height 15
type input "(801) 599-2507"
click at [642, 328] on input "Contact Company" at bounding box center [684, 329] width 150 height 15
type input "Intermountain Health"
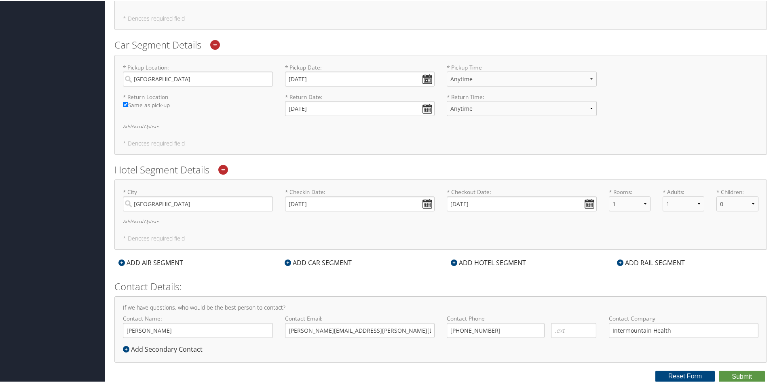
click at [148, 220] on h6 "Additional Options:" at bounding box center [441, 220] width 636 height 4
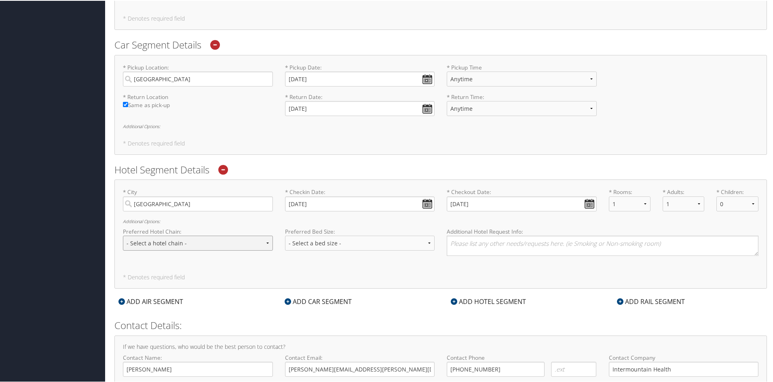
click at [196, 238] on select "- Select a hotel chain - Hyatt Mandarin Oriental Hilton Hotels Pullman Hotels M…" at bounding box center [198, 242] width 150 height 15
select select "Marriott (MC)"
click at [123, 235] on select "- Select a hotel chain - Hyatt Mandarin Oriental Hilton Hotels Pullman Hotels M…" at bounding box center [198, 242] width 150 height 15
click at [314, 243] on select "- Select a bed size - Twin Full Queen King" at bounding box center [360, 242] width 150 height 15
select select "queen"
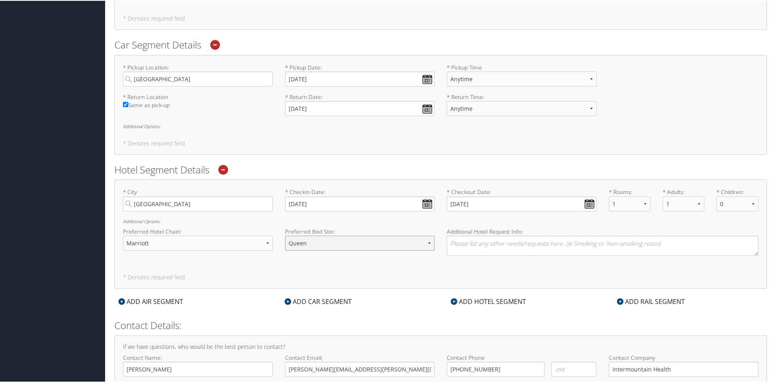
click at [285, 235] on select "- Select a bed size - Twin Full Queen King" at bounding box center [360, 242] width 150 height 15
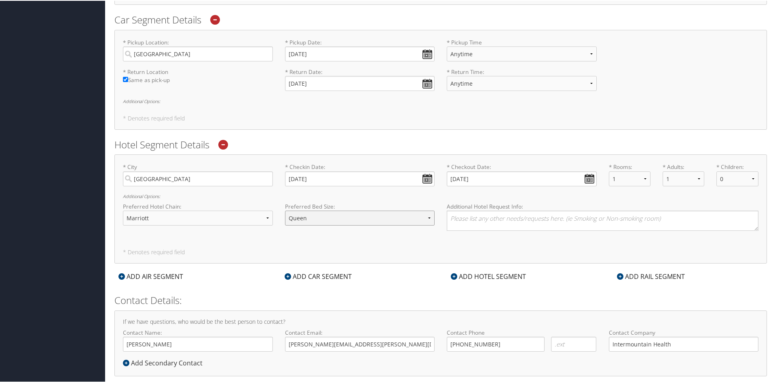
scroll to position [577, 0]
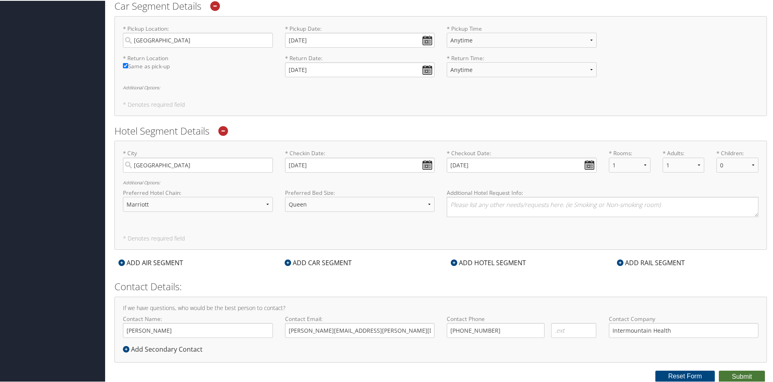
click at [733, 374] on button "Submit" at bounding box center [742, 376] width 46 height 12
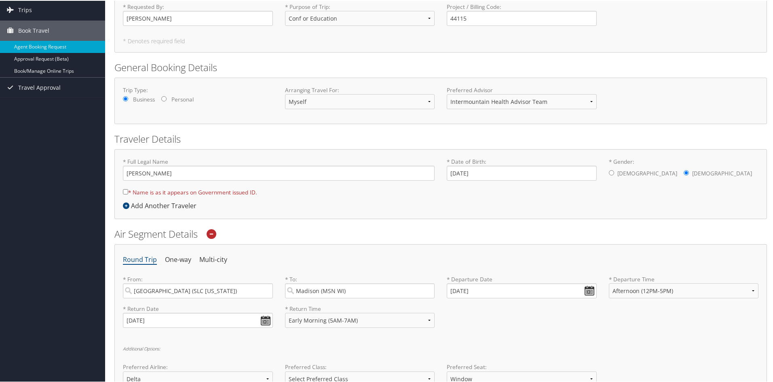
click at [126, 188] on label "* Name is as it appears on Government issued ID." at bounding box center [190, 191] width 134 height 15
click at [126, 189] on input "* Name is as it appears on Government issued ID." at bounding box center [125, 191] width 5 height 5
checkbox input "true"
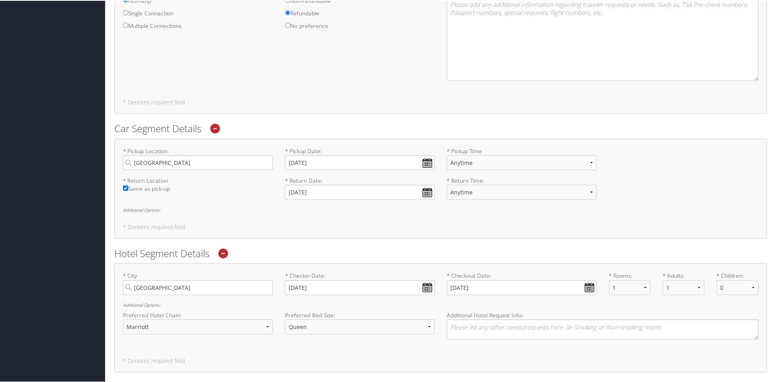
scroll to position [577, 0]
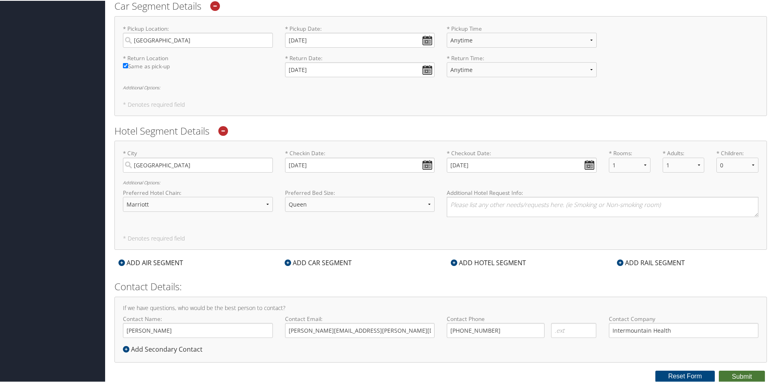
click at [746, 375] on button "Submit" at bounding box center [742, 376] width 46 height 12
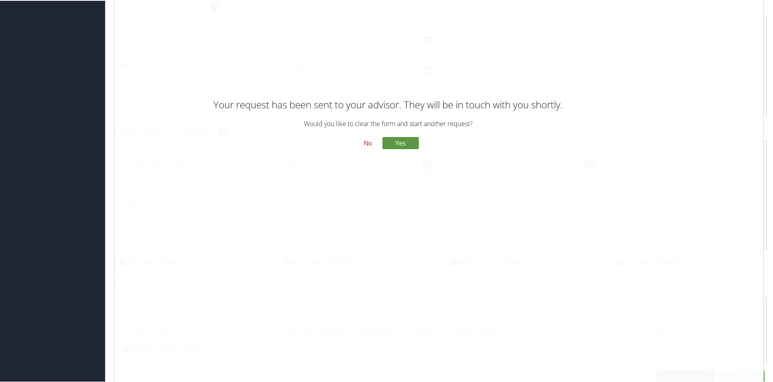
click at [365, 143] on button "No" at bounding box center [368, 143] width 21 height 14
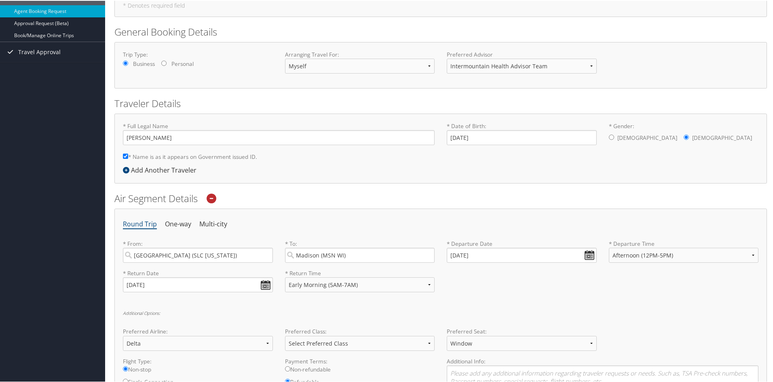
scroll to position [0, 0]
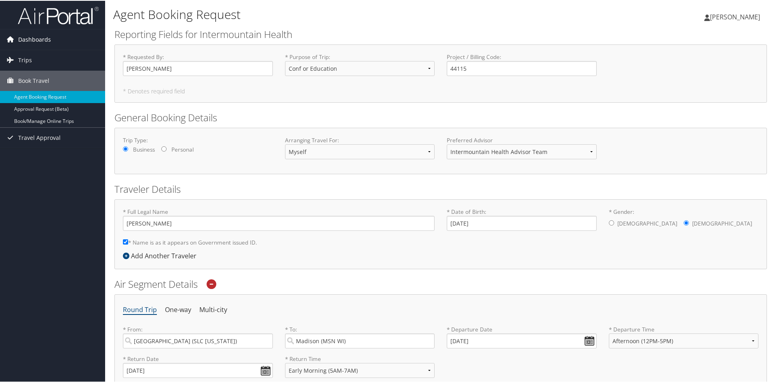
click at [49, 40] on span "Dashboards" at bounding box center [34, 39] width 33 height 20
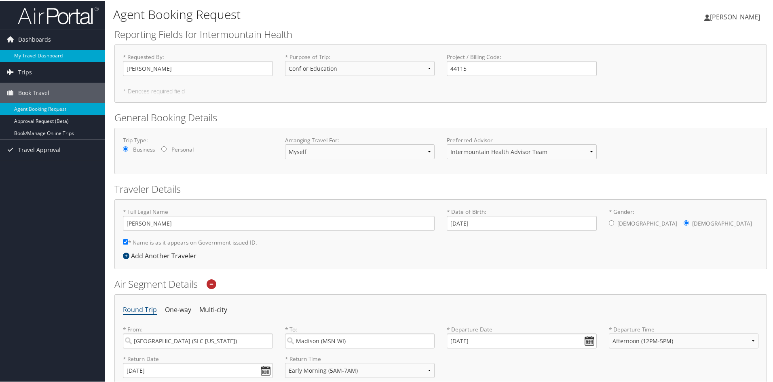
click at [42, 51] on link "My Travel Dashboard" at bounding box center [52, 55] width 105 height 12
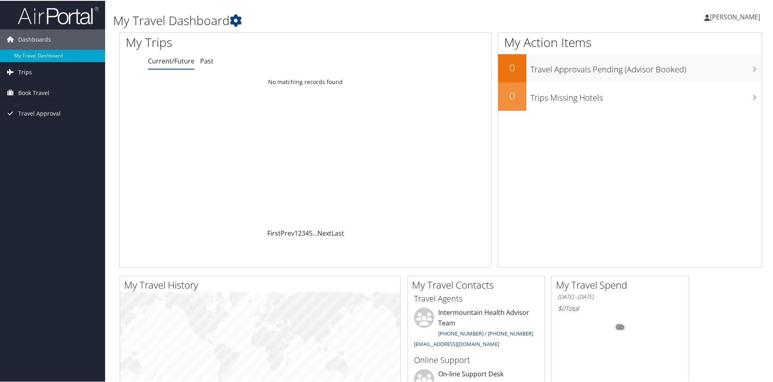
click at [34, 74] on link "Trips" at bounding box center [52, 71] width 105 height 20
click at [42, 85] on link "Current/Future Trips" at bounding box center [52, 88] width 105 height 12
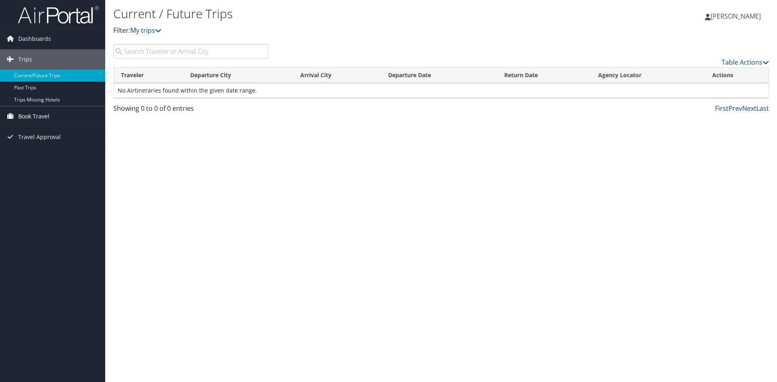
click at [48, 119] on span "Book Travel" at bounding box center [33, 116] width 31 height 20
click at [45, 134] on link "Agent Booking Request" at bounding box center [52, 133] width 105 height 12
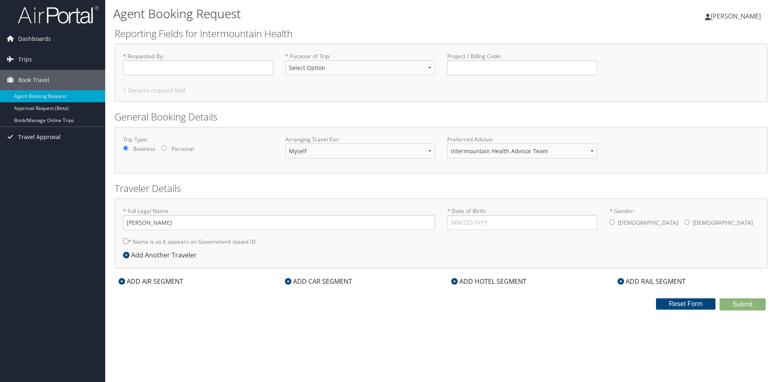
click at [50, 136] on span "Travel Approval" at bounding box center [39, 137] width 42 height 20
click at [46, 154] on link "Pending Trip Approvals" at bounding box center [52, 153] width 105 height 12
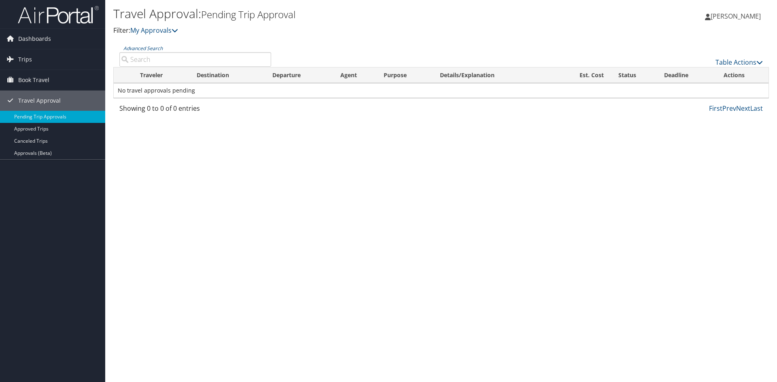
click at [705, 17] on icon at bounding box center [708, 17] width 6 height 6
click at [689, 71] on link "View Travel Profile" at bounding box center [715, 72] width 90 height 14
click at [42, 33] on span "Dashboards" at bounding box center [34, 39] width 33 height 20
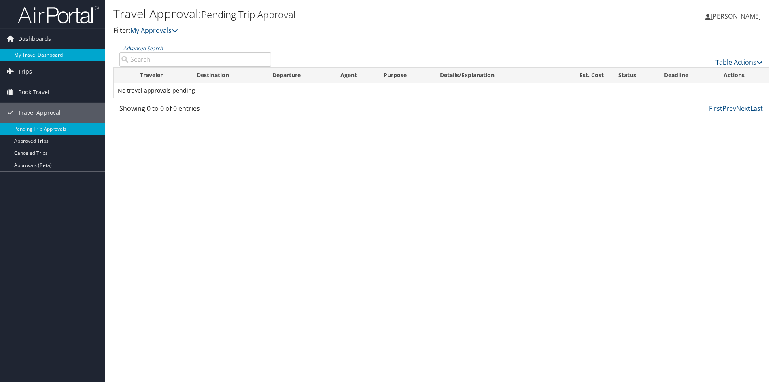
click at [41, 53] on link "My Travel Dashboard" at bounding box center [52, 55] width 105 height 12
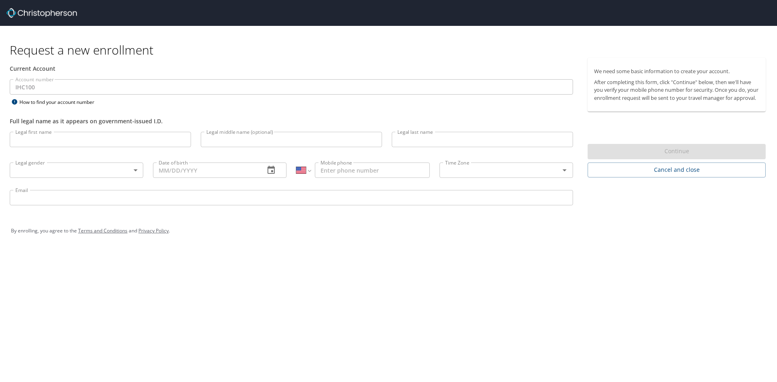
select select "US"
